Goal: Task Accomplishment & Management: Manage account settings

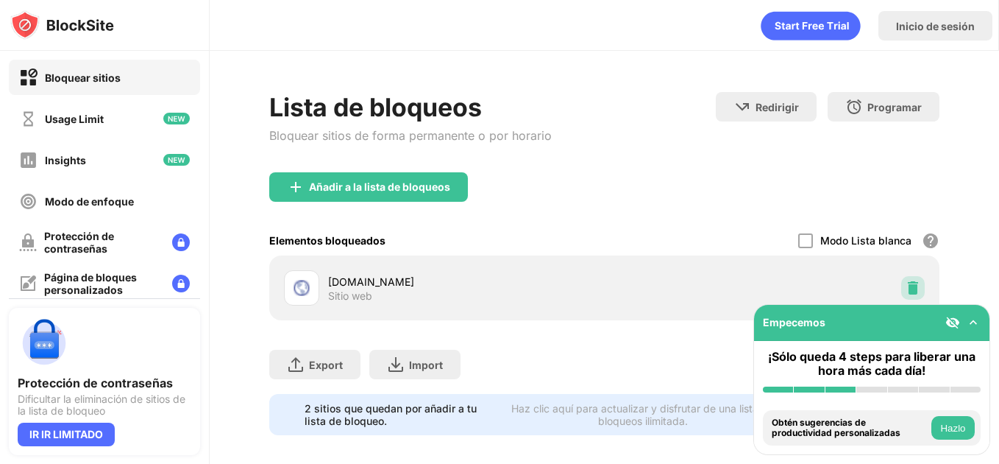
click at [906, 283] on img at bounding box center [913, 287] width 15 height 15
